Goal: Task Accomplishment & Management: Manage account settings

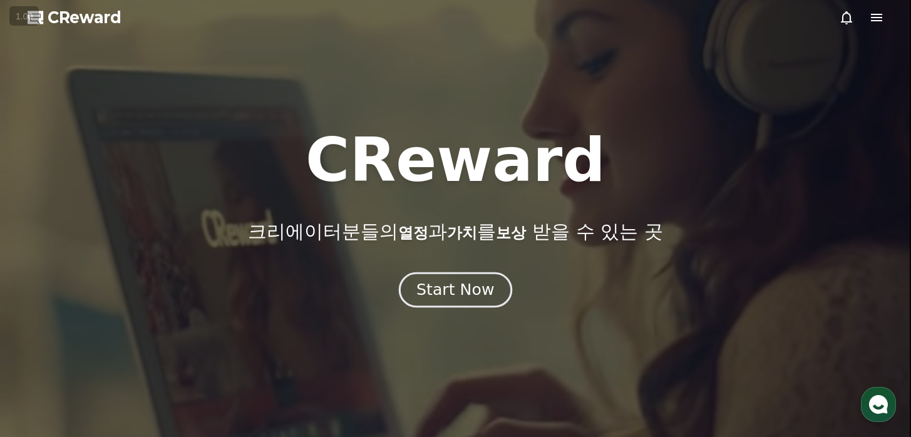
click at [445, 279] on div "Start Now" at bounding box center [455, 289] width 78 height 21
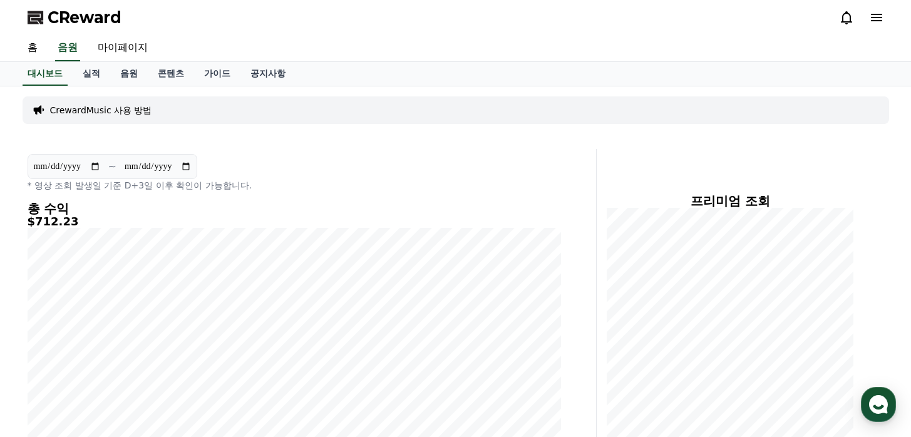
scroll to position [1, 0]
click at [130, 48] on link "마이페이지" at bounding box center [123, 47] width 70 height 26
select select "**********"
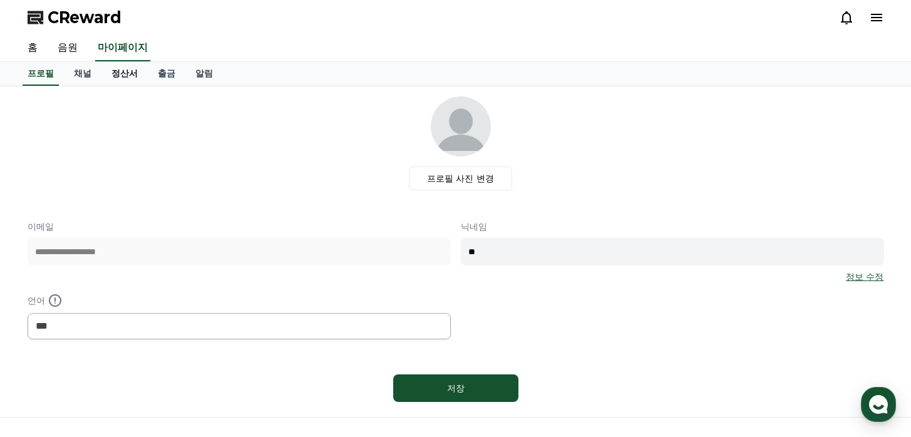
click at [121, 73] on link "정산서" at bounding box center [124, 74] width 46 height 24
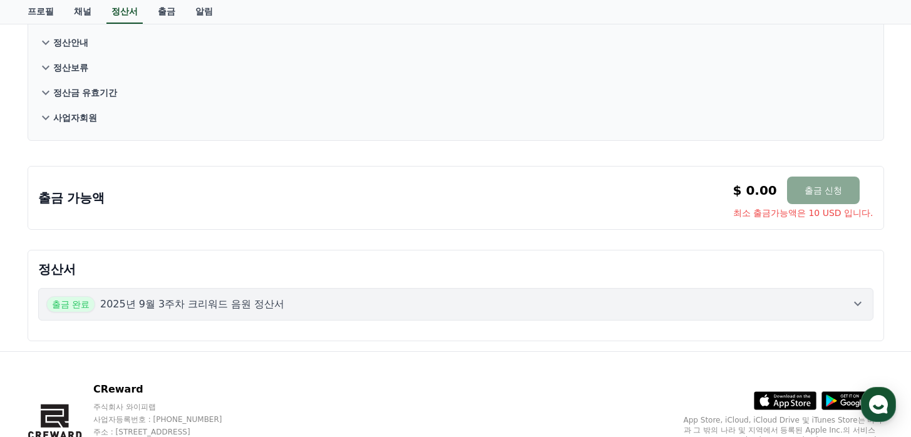
scroll to position [162, 0]
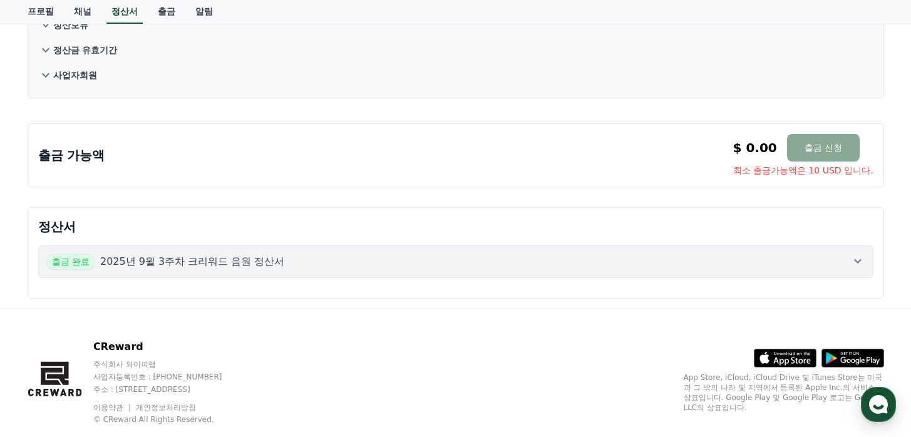
click at [207, 254] on p "2025년 9월 3주차 크리워드 음원 정산서" at bounding box center [192, 261] width 185 height 15
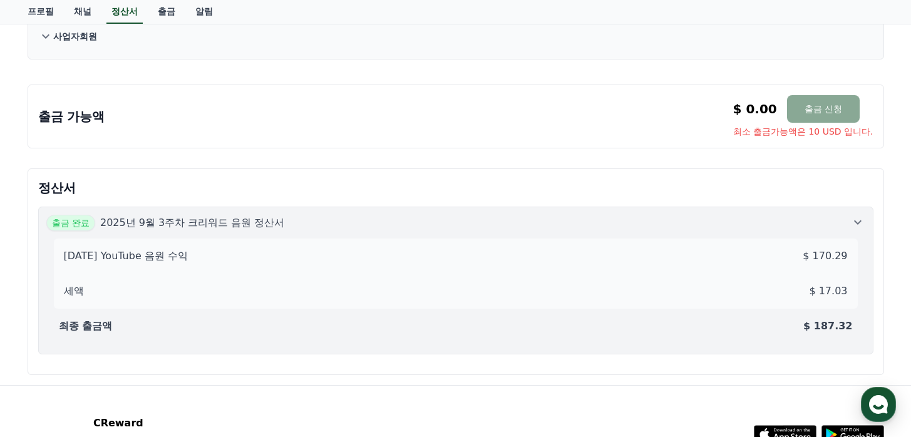
scroll to position [244, 0]
